Goal: Find specific page/section: Find specific page/section

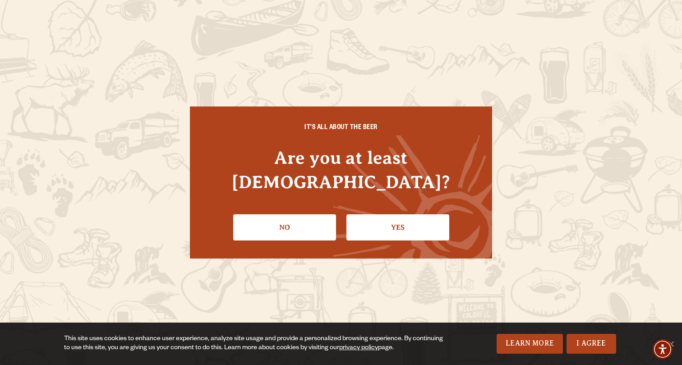
click at [371, 214] on link "Yes" at bounding box center [398, 227] width 103 height 26
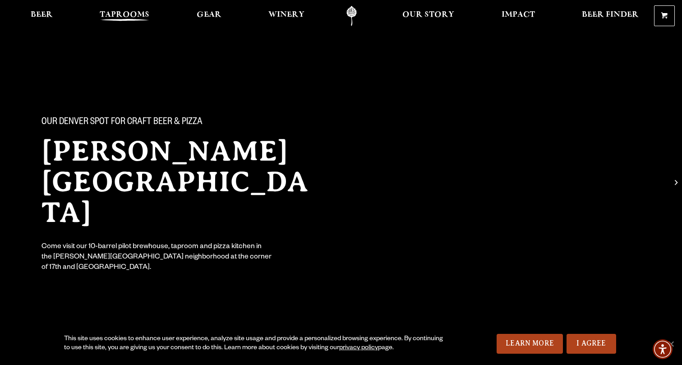
click at [119, 12] on span "Taprooms" at bounding box center [125, 14] width 50 height 7
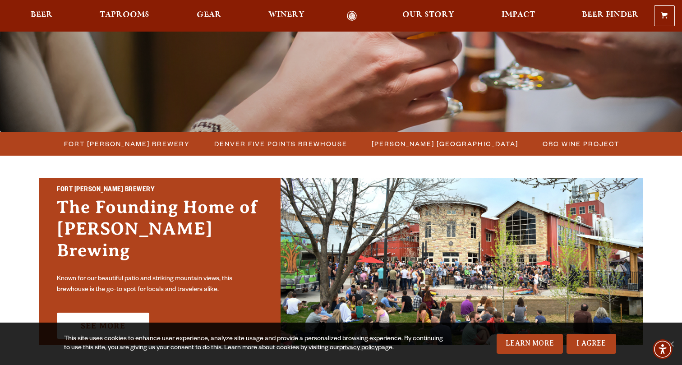
scroll to position [100, 0]
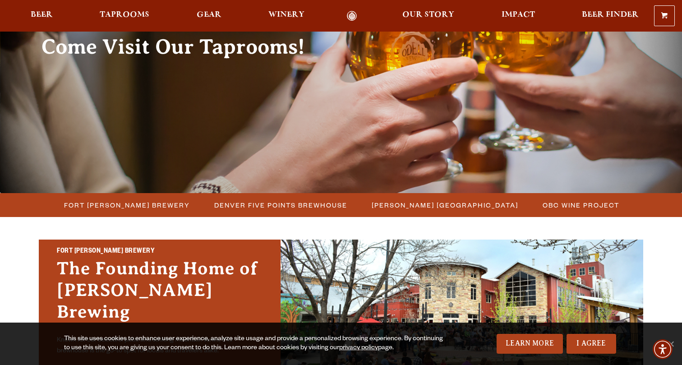
click at [48, 9] on div "0 Shopping Cart No products in the cart. Beer Taprooms Gear Winery Our Story Im…" at bounding box center [341, 15] width 682 height 21
click at [44, 16] on span "Beer" at bounding box center [42, 14] width 22 height 7
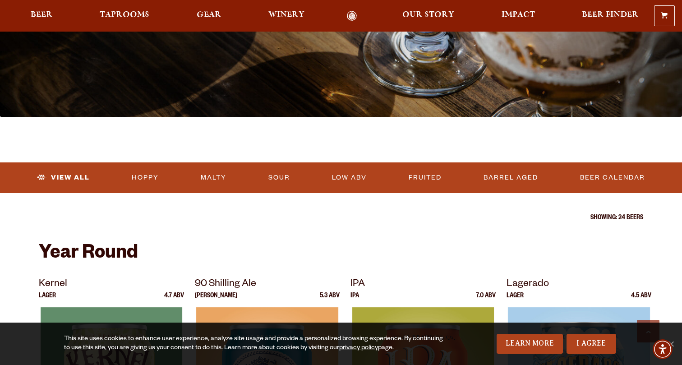
scroll to position [361, 0]
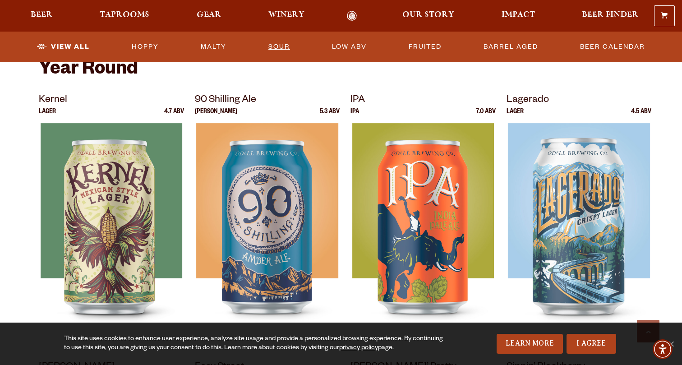
click at [278, 45] on link "Sour" at bounding box center [279, 47] width 29 height 21
